Goal: Information Seeking & Learning: Understand process/instructions

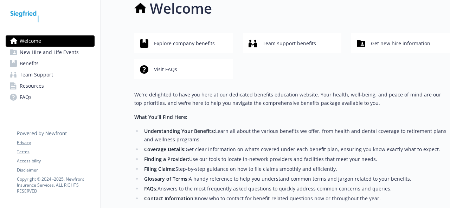
scroll to position [12, 0]
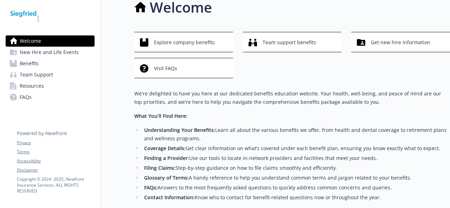
click at [70, 51] on span "New Hire and Life Events" at bounding box center [49, 52] width 59 height 11
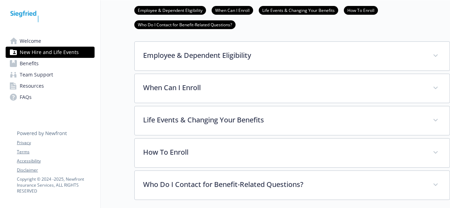
scroll to position [171, 0]
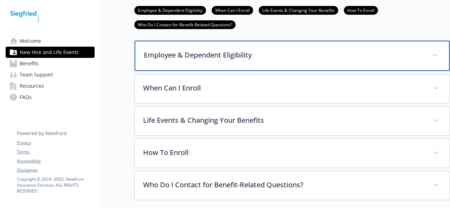
click at [335, 56] on p "Employee & Dependent Eligibility" at bounding box center [284, 55] width 280 height 11
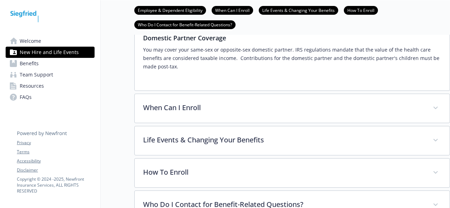
scroll to position [320, 0]
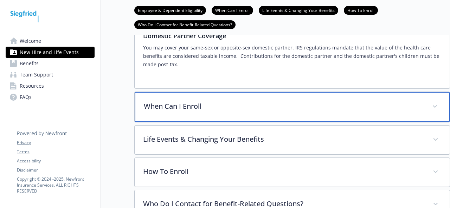
click at [337, 111] on div "When Can I Enroll" at bounding box center [292, 107] width 315 height 30
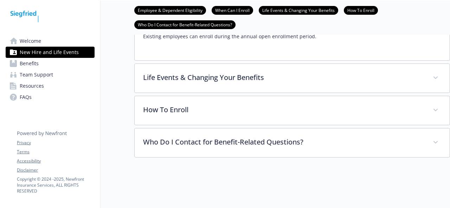
scroll to position [474, 0]
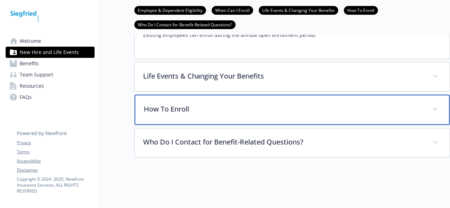
click at [301, 99] on div "How To Enroll" at bounding box center [292, 110] width 315 height 30
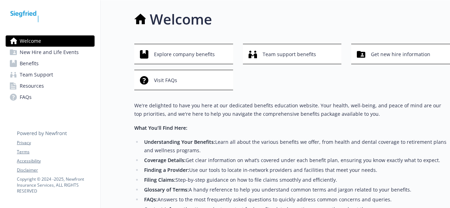
click at [57, 50] on span "New Hire and Life Events" at bounding box center [49, 52] width 59 height 11
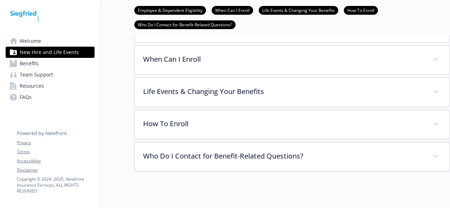
scroll to position [207, 0]
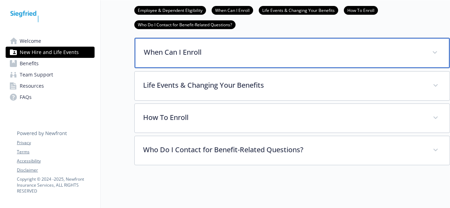
click at [344, 53] on p "When Can I Enroll" at bounding box center [284, 52] width 280 height 11
